Goal: Task Accomplishment & Management: Manage account settings

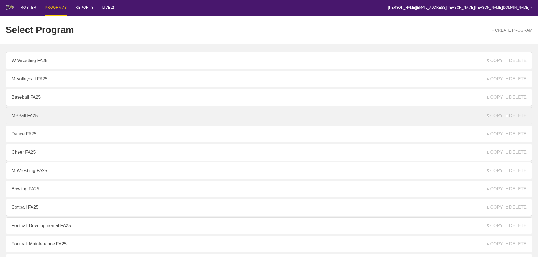
click at [24, 120] on link "MBBall FA25" at bounding box center [269, 115] width 527 height 17
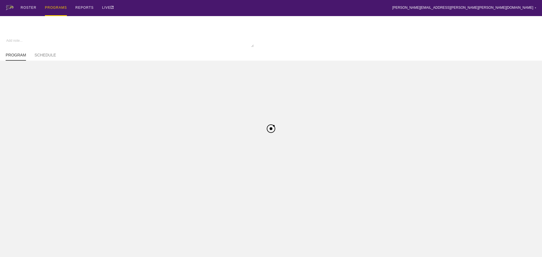
type textarea "x"
type input "MBBall FA25"
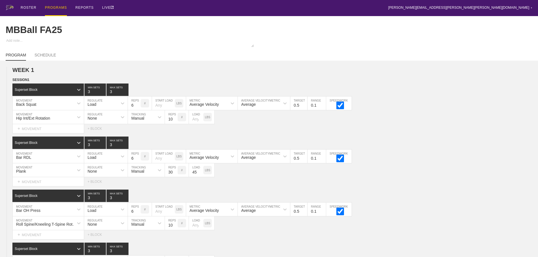
click at [157, 9] on div "ROSTER PROGRAMS REPORTS LIVE [PERSON_NAME][EMAIL_ADDRESS][PERSON_NAME][PERSON_N…" at bounding box center [269, 8] width 527 height 16
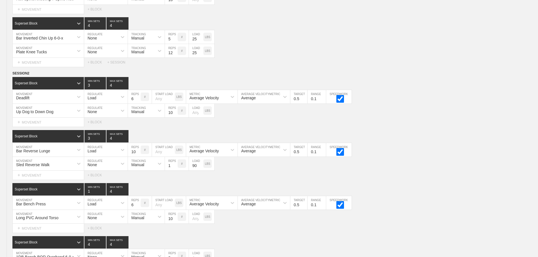
scroll to position [1778, 0]
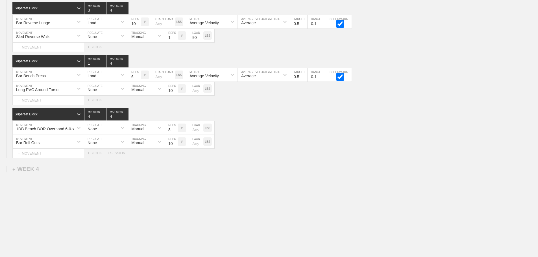
drag, startPoint x: 481, startPoint y: 218, endPoint x: 460, endPoint y: 214, distance: 21.3
click at [117, 154] on div "+ SESSION" at bounding box center [118, 153] width 23 height 4
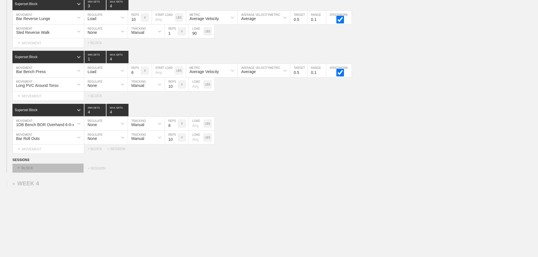
click at [76, 173] on div "+ BLOCK" at bounding box center [47, 168] width 71 height 9
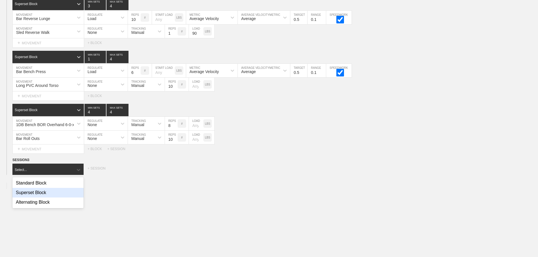
click at [35, 197] on div "Superset Block" at bounding box center [47, 193] width 71 height 10
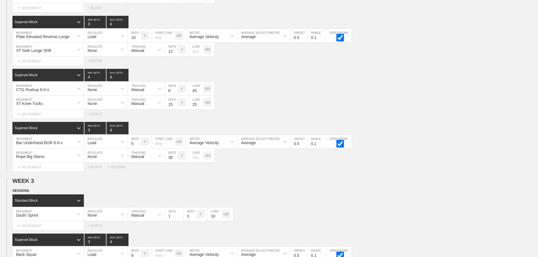
scroll to position [0, 0]
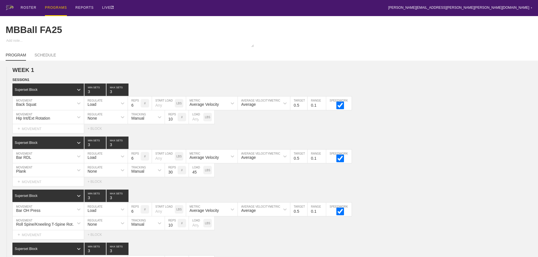
drag, startPoint x: 535, startPoint y: 84, endPoint x: 539, endPoint y: 71, distance: 13.8
click at [535, 82] on div "SESSION 1" at bounding box center [275, 80] width 526 height 6
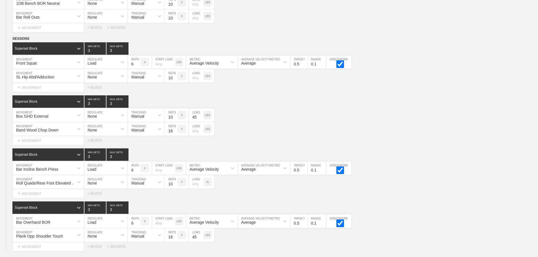
scroll to position [491, 0]
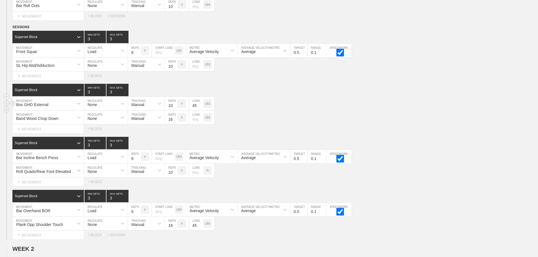
click at [291, 107] on div "Box GHD External MOVEMENT None REGULATE Manual TRACKING 10 REPS # 45 LOAD LBS" at bounding box center [269, 104] width 538 height 14
click at [12, 26] on line at bounding box center [13, 26] width 2 height 0
click at [36, 38] on div "DUPLICATE" at bounding box center [39, 38] width 45 height 8
click at [289, 104] on div "Box GHD External MOVEMENT None REGULATE Manual TRACKING 10 REPS # 45 LOAD LBS" at bounding box center [269, 104] width 538 height 14
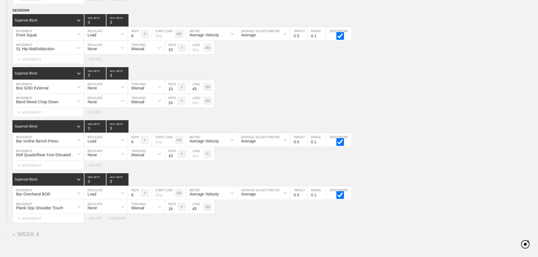
scroll to position [1740, 0]
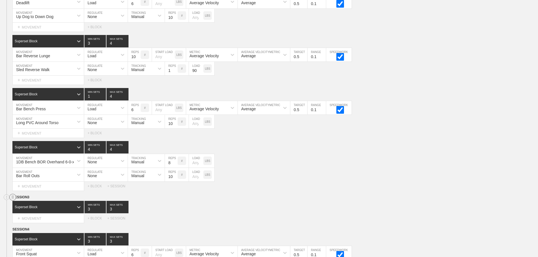
click at [12, 201] on circle at bounding box center [13, 197] width 6 height 6
click at [30, 216] on div "DELETE" at bounding box center [39, 216] width 45 height 8
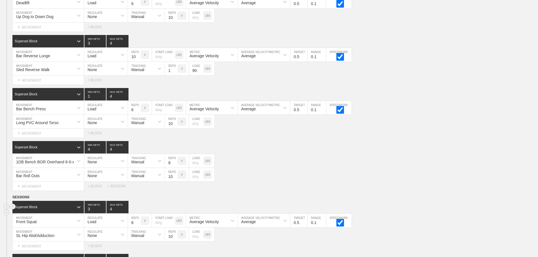
type input "4"
click at [125, 212] on input "4" at bounding box center [118, 207] width 22 height 12
click at [343, 159] on div "1DB Bench BOR Overhand 6-0-x MOVEMENT None REGULATE Manual TRACKING 8 REPS # LO…" at bounding box center [269, 161] width 538 height 14
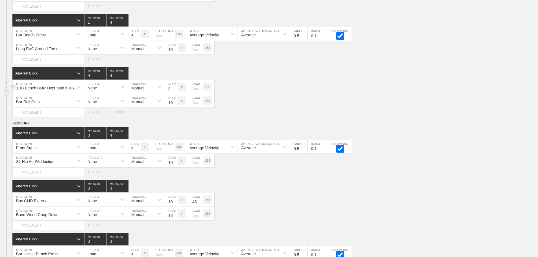
scroll to position [1825, 0]
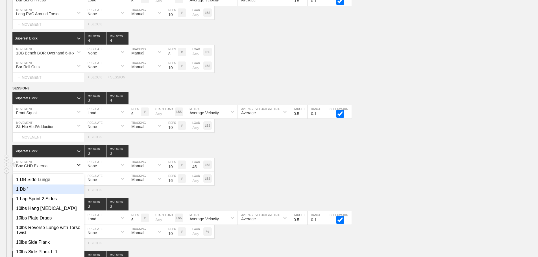
click at [75, 172] on div "option 1 Db ' focused, 2 of 801. 801 results available. Use Up and Down to choo…" at bounding box center [48, 165] width 71 height 14
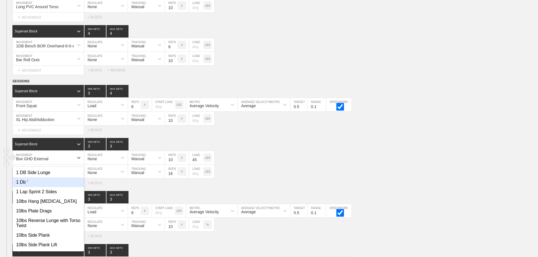
scroll to position [1857, 0]
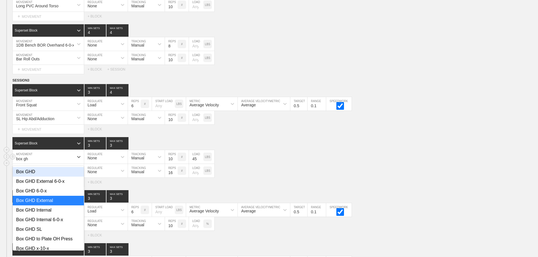
type input "box ghd"
click at [52, 223] on div "Box GHD Internal 6-0-x" at bounding box center [48, 220] width 71 height 10
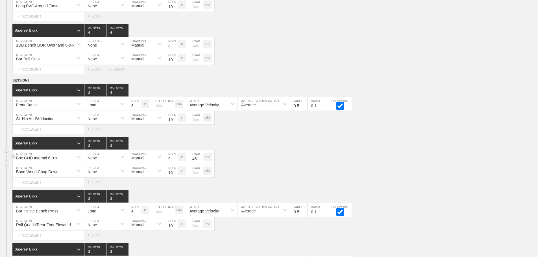
click at [175, 164] on input "9" at bounding box center [171, 157] width 13 height 14
click at [175, 164] on input "8" at bounding box center [171, 157] width 13 height 14
click at [175, 164] on input "7" at bounding box center [171, 157] width 13 height 14
type input "6"
click at [175, 164] on input "6" at bounding box center [171, 157] width 13 height 14
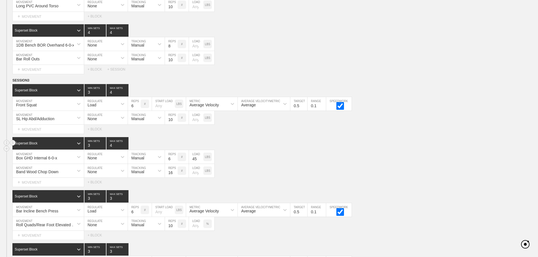
type input "4"
click at [125, 148] on input "4" at bounding box center [118, 143] width 22 height 12
type input "4"
click at [103, 148] on input "4" at bounding box center [94, 143] width 21 height 12
click at [287, 156] on div "Box GHD Internal 6-0-x MOVEMENT None REGULATE Manual TRACKING 6 REPS # 45 LOAD …" at bounding box center [269, 157] width 538 height 14
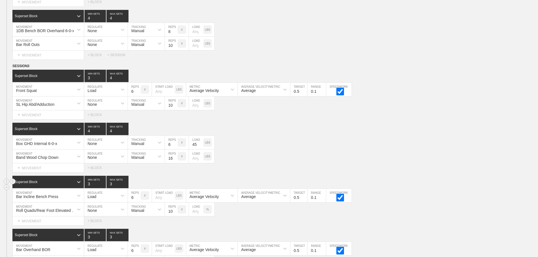
scroll to position [1886, 0]
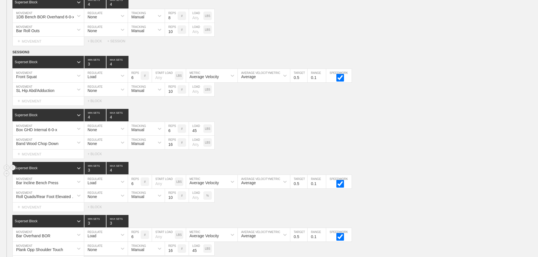
type input "4"
click at [126, 173] on input "4" at bounding box center [118, 168] width 22 height 12
click at [310, 136] on div "Box GHD Internal 6-0-x MOVEMENT None REGULATE Manual TRACKING 6 REPS # 45 LOAD …" at bounding box center [269, 129] width 538 height 14
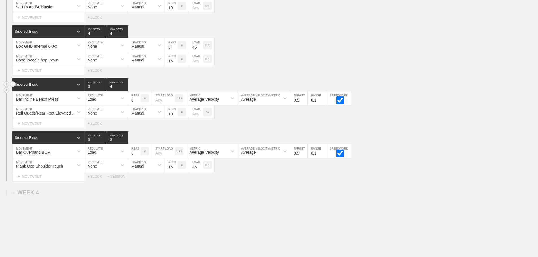
scroll to position [1970, 0]
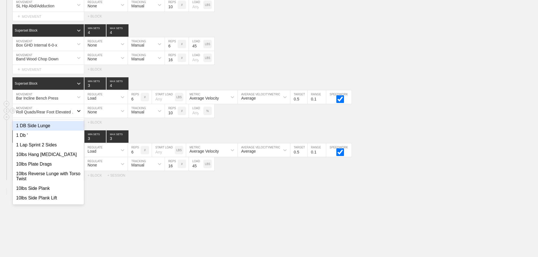
click at [77, 114] on icon at bounding box center [79, 111] width 6 height 6
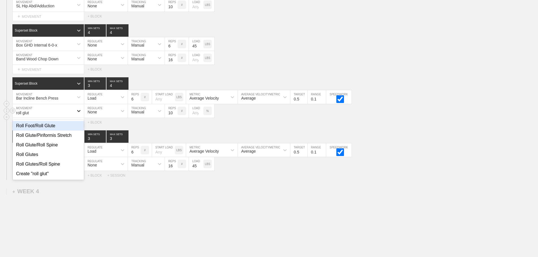
type input "roll glute"
click at [62, 140] on div "Roll Glute/Piriformis Stretch" at bounding box center [48, 136] width 71 height 10
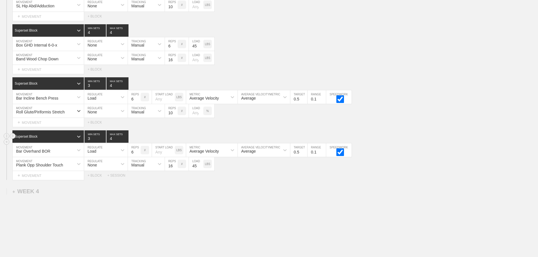
type input "4"
click at [125, 142] on input "4" at bounding box center [118, 137] width 22 height 12
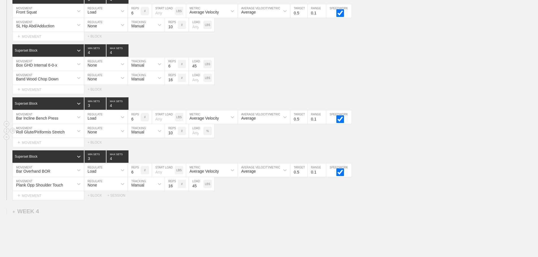
scroll to position [1914, 0]
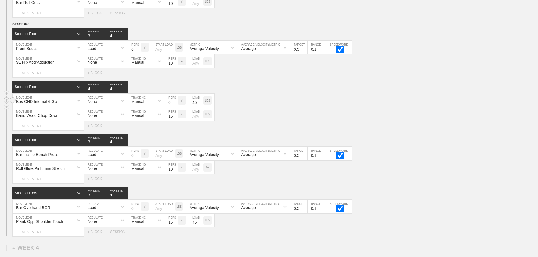
click at [276, 108] on div "Box GHD Internal 6-0-x MOVEMENT None REGULATE Manual TRACKING 6 REPS # 45 LOAD …" at bounding box center [269, 101] width 538 height 14
type input "5"
click at [175, 107] on input "5" at bounding box center [171, 101] width 13 height 14
click at [275, 114] on div "Band Wood Chop Down MOVEMENT None REGULATE Manual TRACKING 16 REPS # LOAD LBS" at bounding box center [269, 115] width 538 height 14
click at [71, 119] on div "Band Wood Chop Down" at bounding box center [43, 115] width 61 height 10
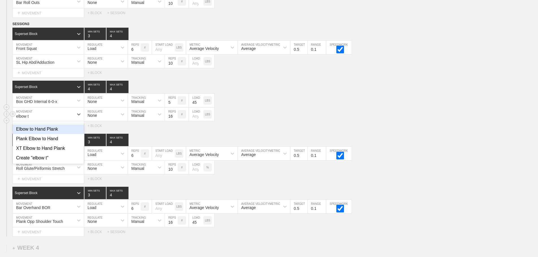
type input "elbow to"
click at [49, 133] on div "Elbow to Hand Plank" at bounding box center [48, 130] width 71 height 10
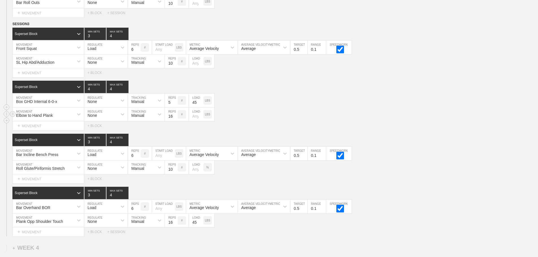
click at [288, 121] on div "Elbow to Hand Plank MOVEMENT None REGULATE Manual TRACKING 16 REPS # LOAD LBS" at bounding box center [269, 115] width 538 height 14
click at [497, 154] on div "Bar Incline Bench Press MOVEMENT Load REGULATE 6 REPS # START LOAD LBS Average …" at bounding box center [269, 154] width 538 height 14
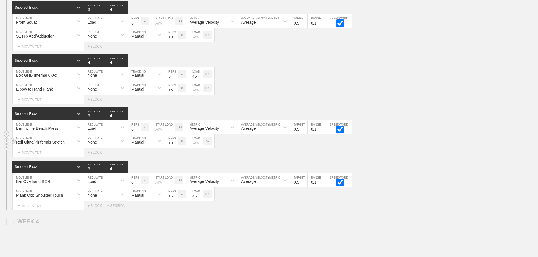
scroll to position [1940, 0]
click at [67, 146] on div "Roll Glute/Piriformis Stretch" at bounding box center [43, 141] width 61 height 10
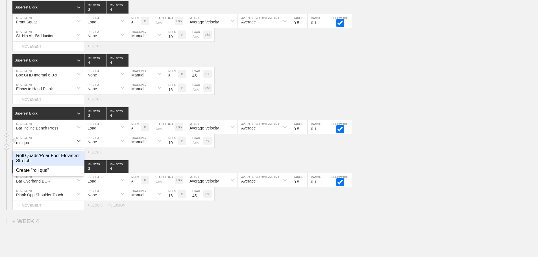
type input "roll quad"
click at [65, 160] on div "Roll Quads/Rear Foot Elevated Stretch" at bounding box center [48, 158] width 71 height 15
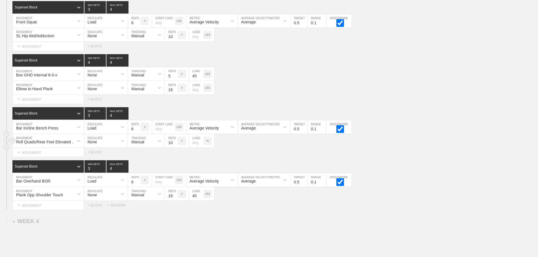
click at [244, 210] on div "Select... MOVEMENT + MOVEMENT + BLOCK + SESSION" at bounding box center [269, 205] width 538 height 9
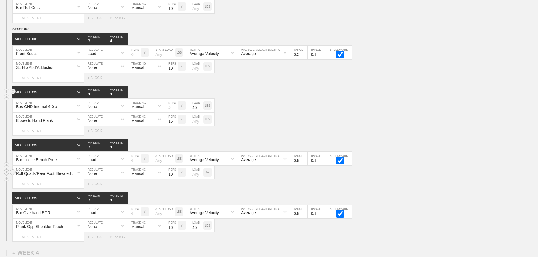
scroll to position [1997, 0]
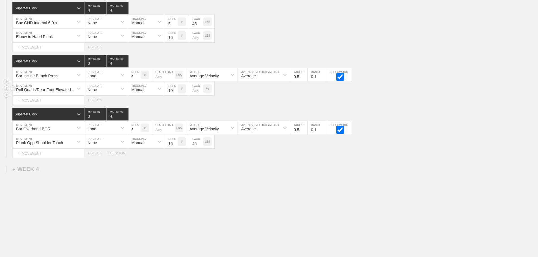
drag, startPoint x: 277, startPoint y: 171, endPoint x: 266, endPoint y: 173, distance: 11.7
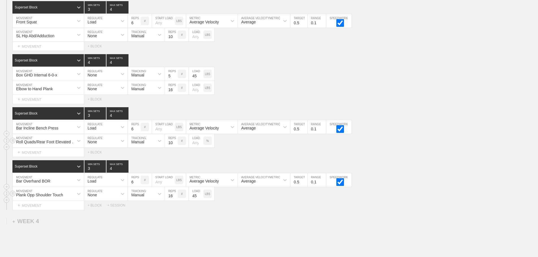
scroll to position [1884, 0]
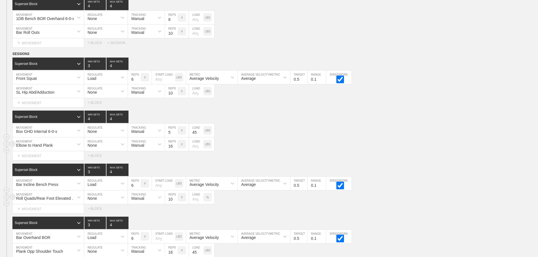
click at [301, 144] on div "Elbow to Hand Plank MOVEMENT None REGULATE Manual TRACKING 16 REPS # LOAD LBS" at bounding box center [269, 145] width 538 height 14
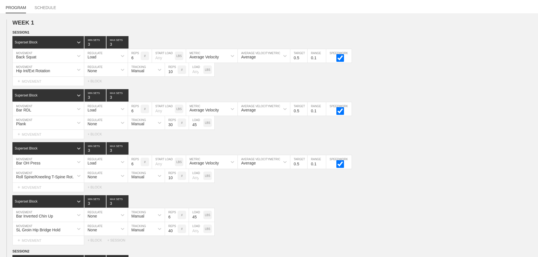
scroll to position [0, 0]
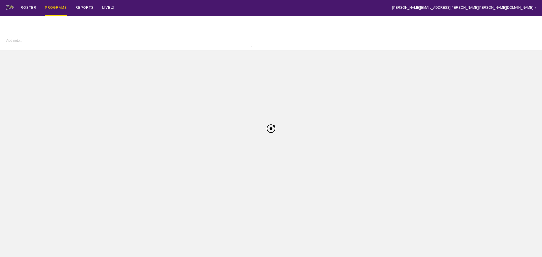
type input "MBBall FA25"
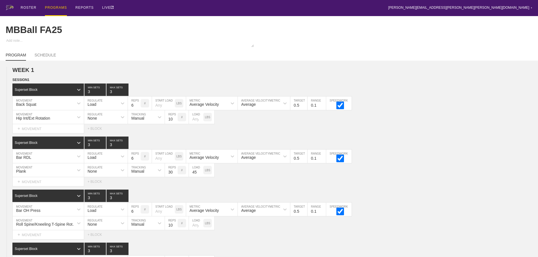
click at [53, 6] on div "PROGRAMS" at bounding box center [56, 8] width 22 height 16
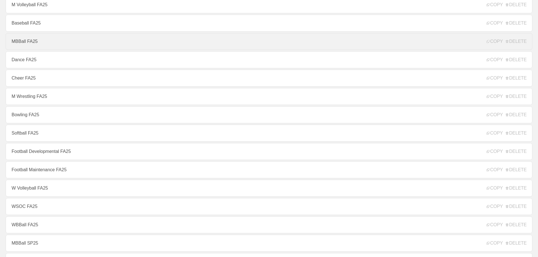
scroll to position [85, 0]
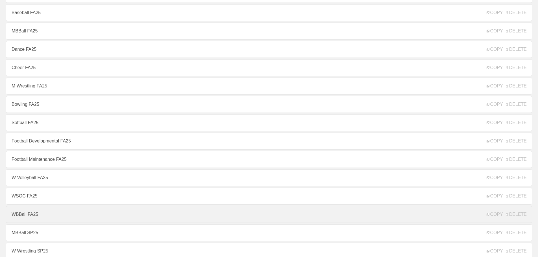
click at [18, 214] on link "WBBall FA25" at bounding box center [269, 214] width 527 height 17
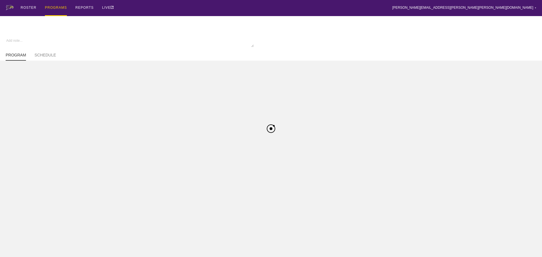
type textarea "x"
type input "WBBall FA25"
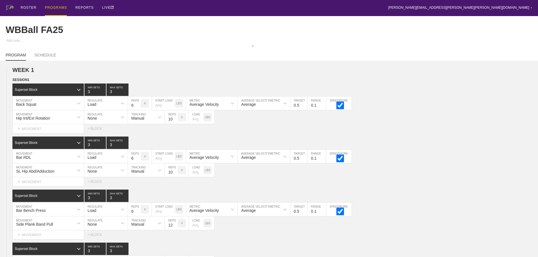
click at [51, 6] on div "PROGRAMS" at bounding box center [56, 8] width 22 height 16
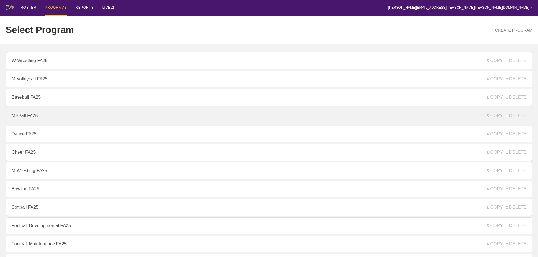
click at [23, 116] on link "MBBall FA25" at bounding box center [269, 115] width 527 height 17
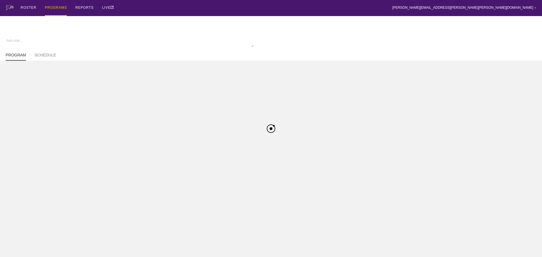
type textarea "x"
type input "MBBall FA25"
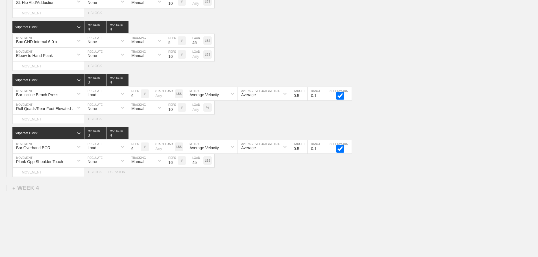
scroll to position [1997, 0]
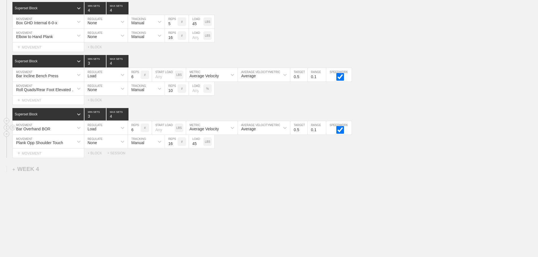
click at [45, 128] on div "Bar Overhand BOR" at bounding box center [33, 129] width 34 height 5
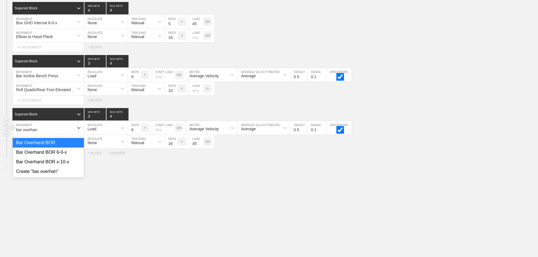
type input "bar overhand"
click at [60, 154] on div "Bar Overhand BOR 6-0-x" at bounding box center [48, 153] width 71 height 10
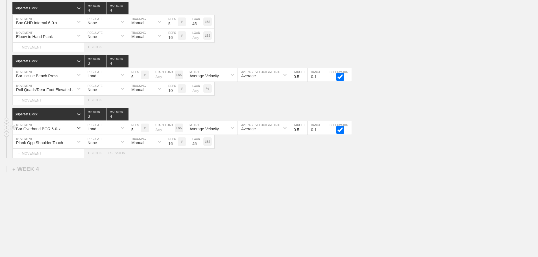
click at [138, 131] on input "5" at bounding box center [134, 128] width 13 height 14
type input "4"
click at [138, 131] on input "4" at bounding box center [134, 128] width 13 height 14
click at [370, 155] on div "Select... MOVEMENT + MOVEMENT + BLOCK + SESSION" at bounding box center [269, 153] width 538 height 9
click at [314, 156] on div "Select... MOVEMENT + MOVEMENT + BLOCK + SESSION" at bounding box center [269, 153] width 538 height 9
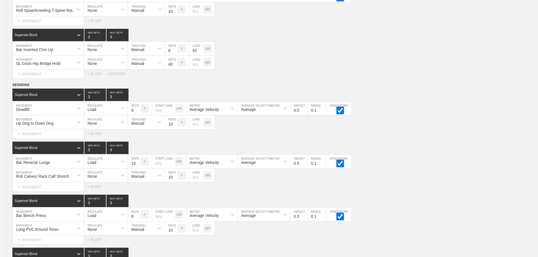
scroll to position [0, 0]
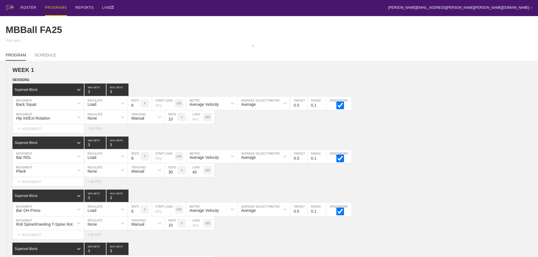
click at [54, 7] on div "PROGRAMS" at bounding box center [56, 8] width 22 height 16
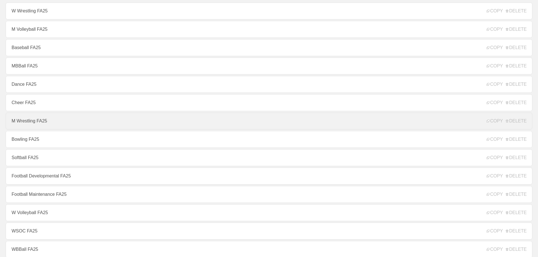
scroll to position [57, 0]
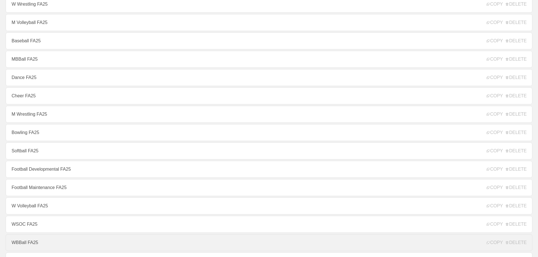
click at [24, 244] on link "WBBall FA25" at bounding box center [269, 242] width 527 height 17
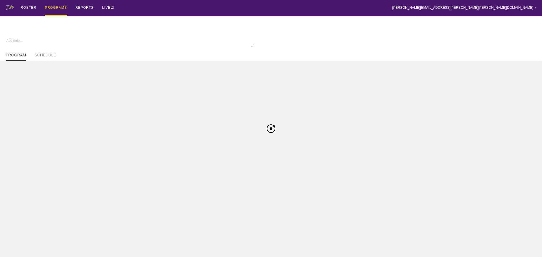
type textarea "x"
type input "WBBall FA25"
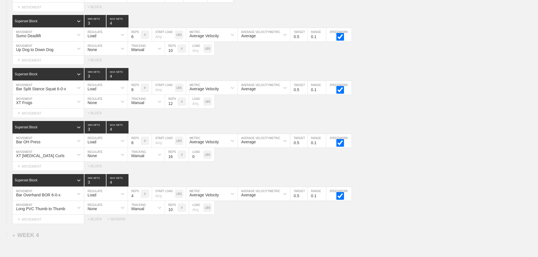
scroll to position [1944, 0]
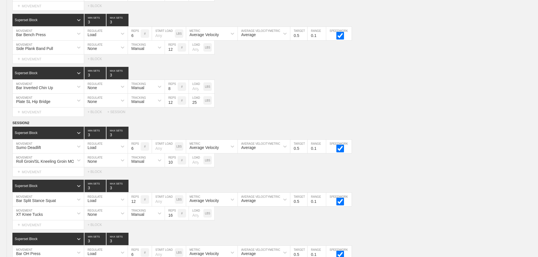
scroll to position [0, 0]
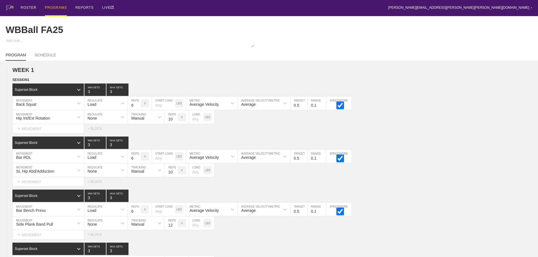
click at [58, 6] on div "PROGRAMS" at bounding box center [56, 8] width 22 height 16
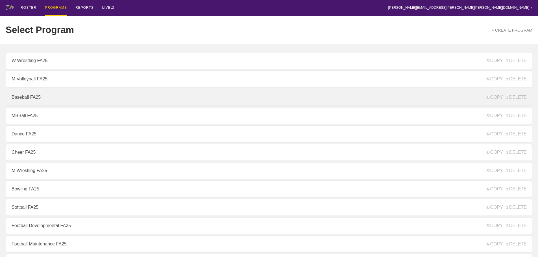
click at [21, 102] on link "Baseball FA25" at bounding box center [269, 97] width 527 height 17
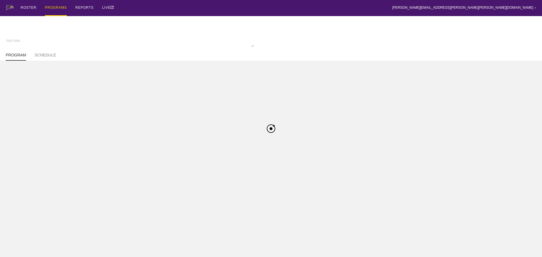
type textarea "x"
type input "Baseball FA25"
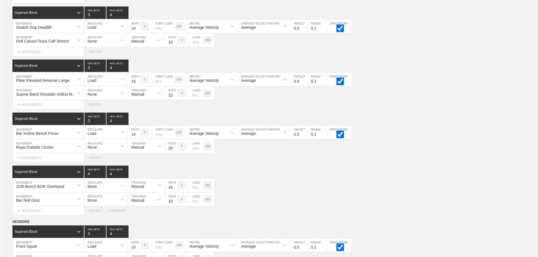
scroll to position [1778, 0]
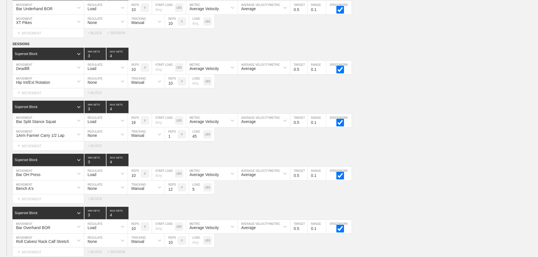
scroll to position [1665, 0]
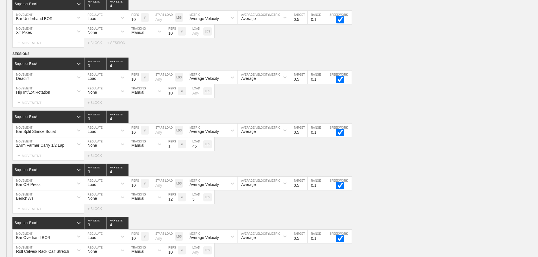
click at [276, 107] on div "Select... MOVEMENT + MOVEMENT + BLOCK" at bounding box center [269, 102] width 538 height 9
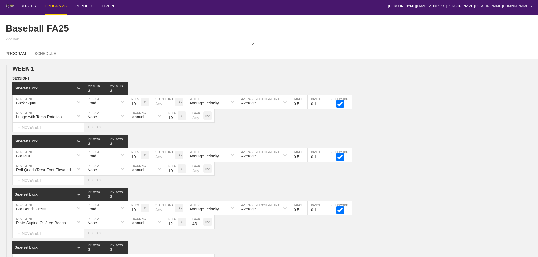
scroll to position [0, 0]
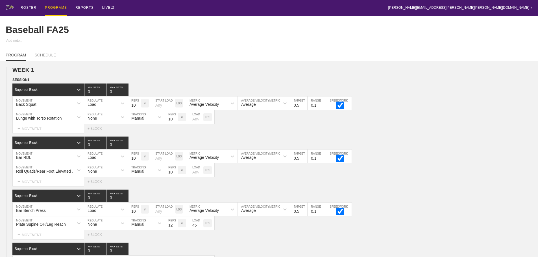
click at [57, 6] on div "PROGRAMS" at bounding box center [56, 8] width 22 height 16
